Goal: Transaction & Acquisition: Download file/media

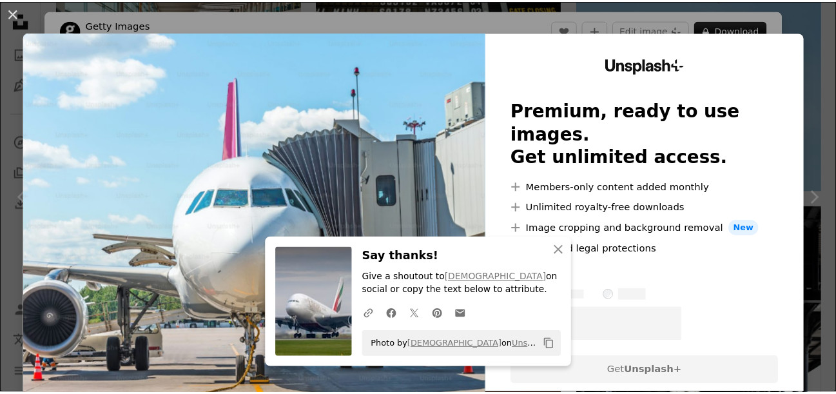
scroll to position [2732, 0]
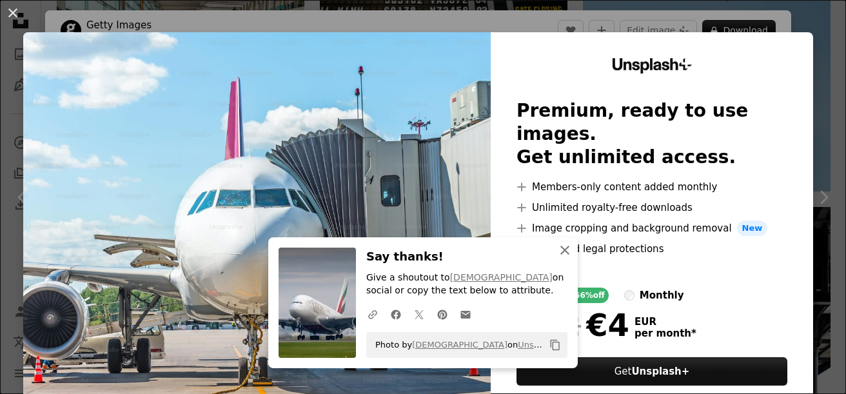
click at [568, 256] on icon "An X shape" at bounding box center [564, 249] width 15 height 15
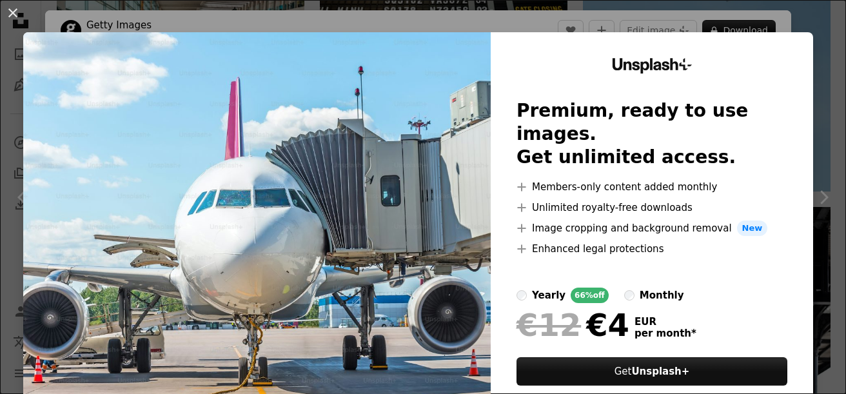
click at [416, 219] on img at bounding box center [256, 237] width 467 height 410
click at [662, 66] on icon "Unsplash+" at bounding box center [652, 65] width 81 height 15
click at [10, 16] on button "An X shape" at bounding box center [12, 12] width 15 height 15
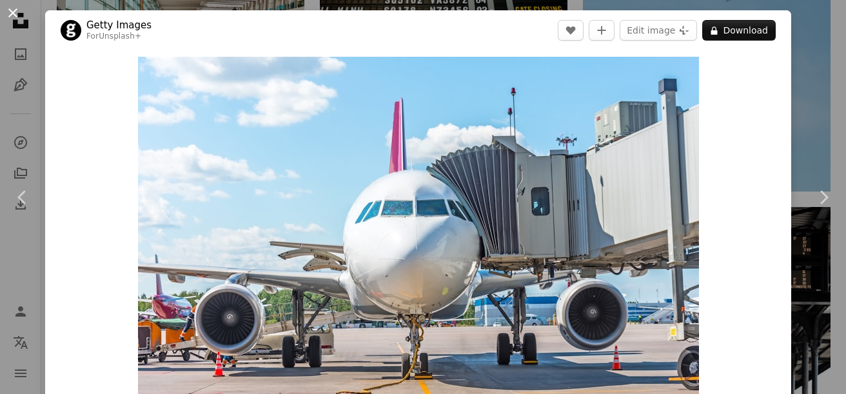
click at [14, 14] on button "An X shape" at bounding box center [12, 12] width 15 height 15
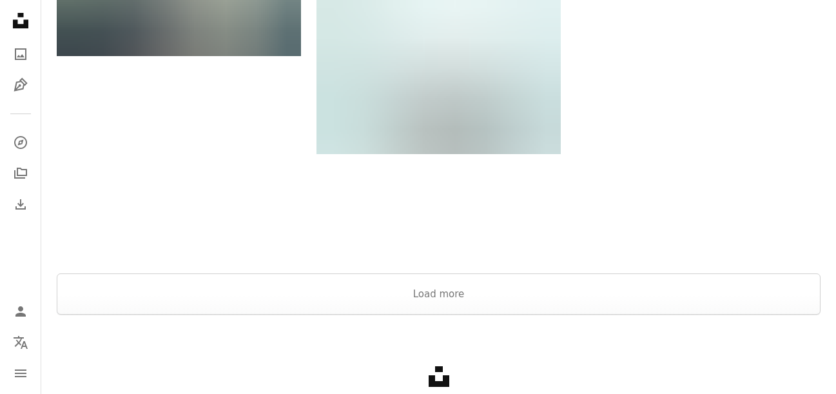
scroll to position [4717, 0]
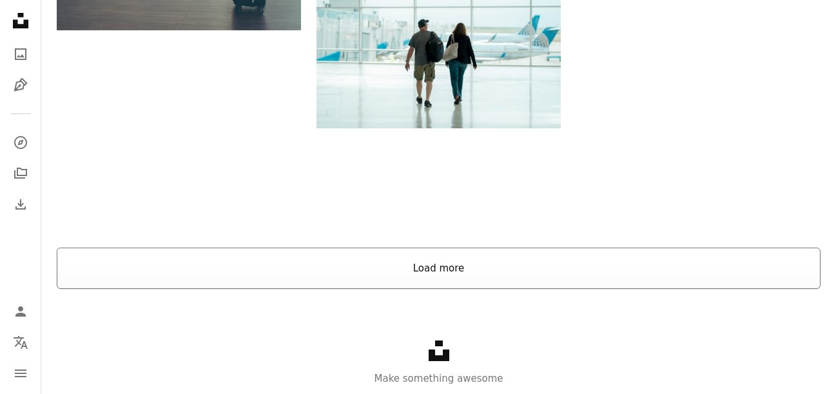
click at [726, 262] on button "Load more" at bounding box center [439, 267] width 764 height 41
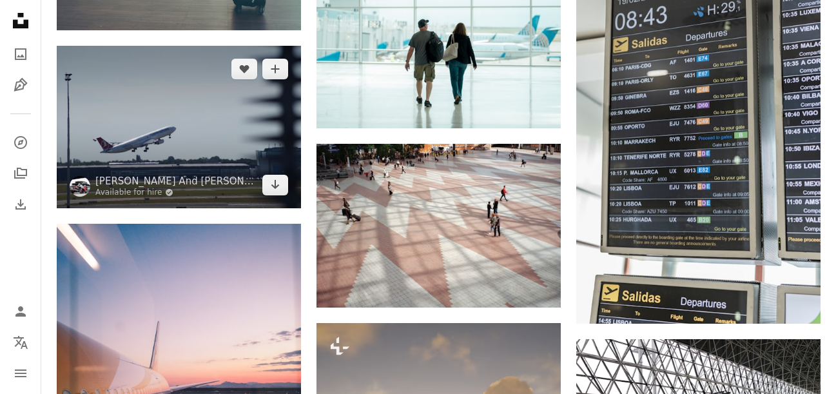
drag, startPoint x: 267, startPoint y: 185, endPoint x: 222, endPoint y: 142, distance: 62.9
click at [222, 142] on img at bounding box center [179, 127] width 244 height 162
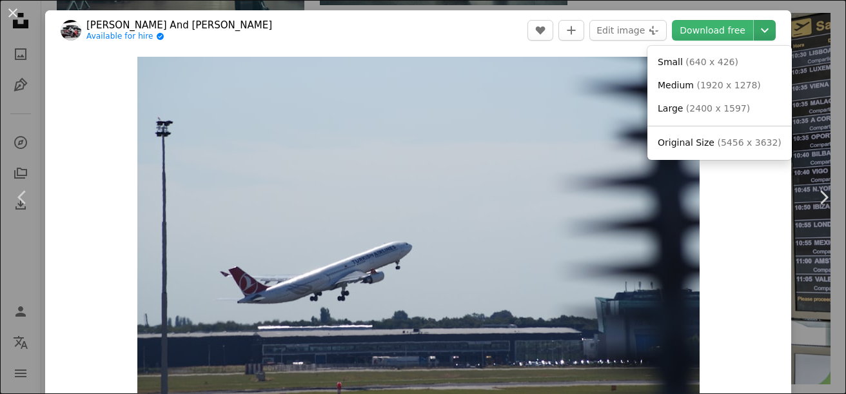
click at [757, 29] on icon "Chevron down" at bounding box center [764, 30] width 21 height 15
click at [709, 144] on span "Original Size ( 5456 x 3632 )" at bounding box center [719, 143] width 124 height 13
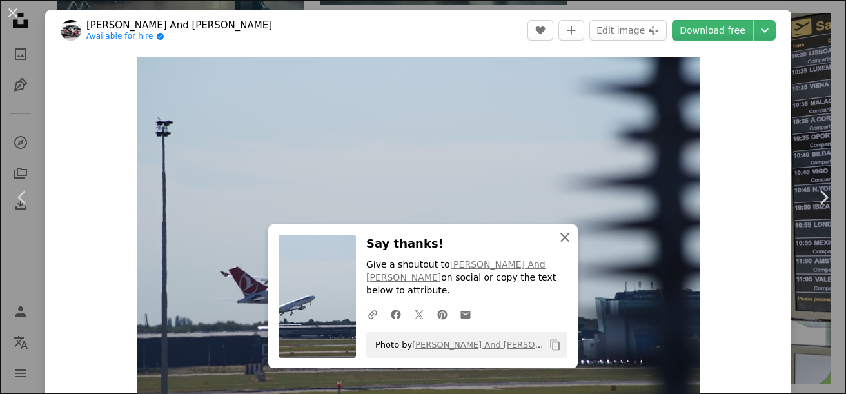
click at [569, 245] on icon "An X shape" at bounding box center [564, 236] width 15 height 15
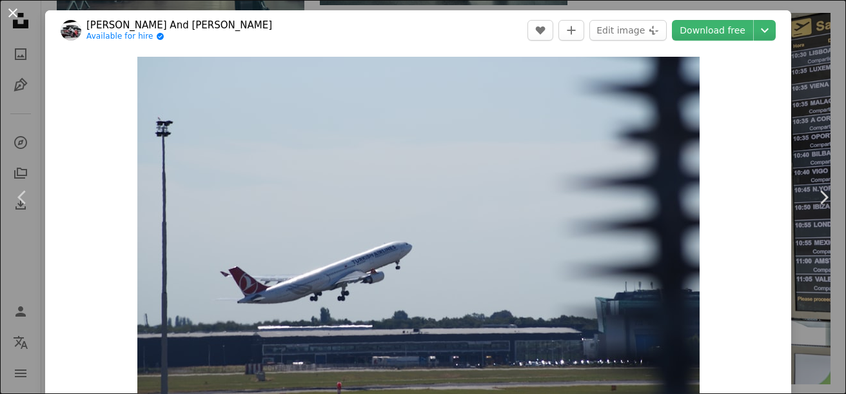
click at [11, 6] on button "An X shape" at bounding box center [12, 12] width 15 height 15
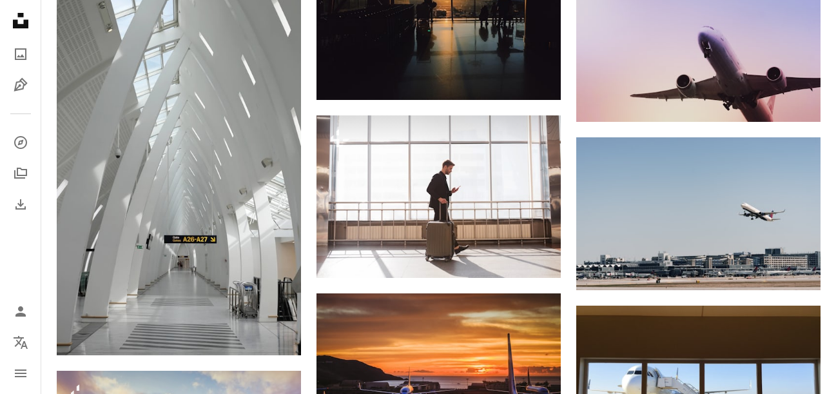
scroll to position [5980, 0]
